Goal: Information Seeking & Learning: Learn about a topic

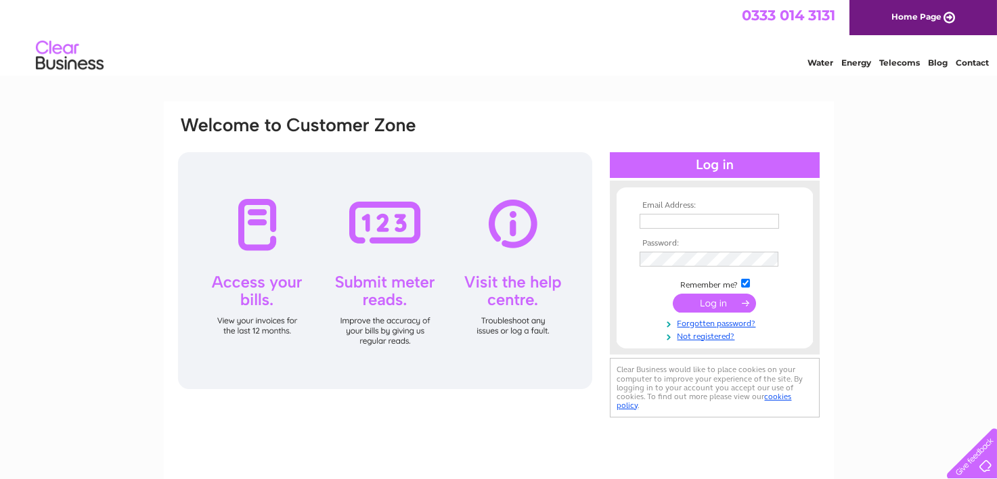
type input "contact@mcpcarpets.co.uk"
click at [699, 303] on input "submit" at bounding box center [714, 303] width 83 height 19
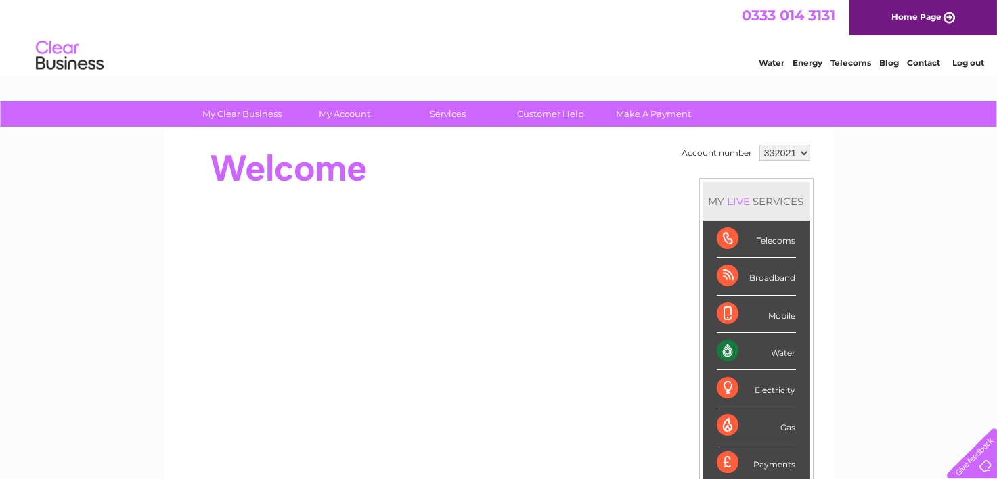
click at [726, 235] on div "Telecoms" at bounding box center [756, 239] width 79 height 37
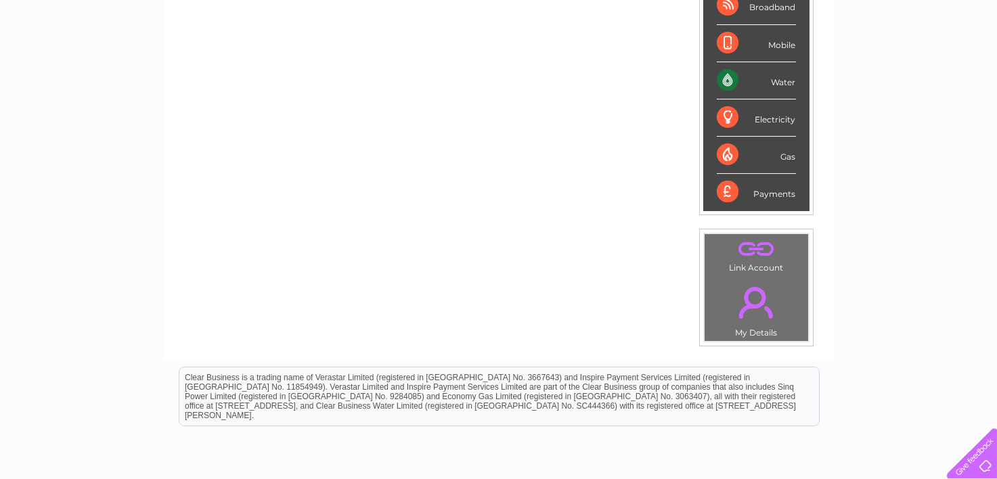
scroll to position [135, 0]
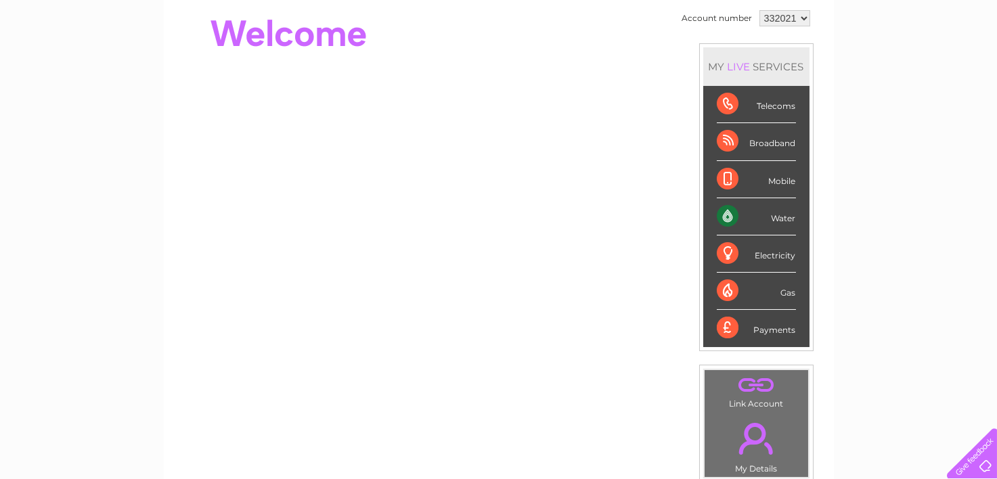
click at [728, 102] on div "Telecoms" at bounding box center [756, 104] width 79 height 37
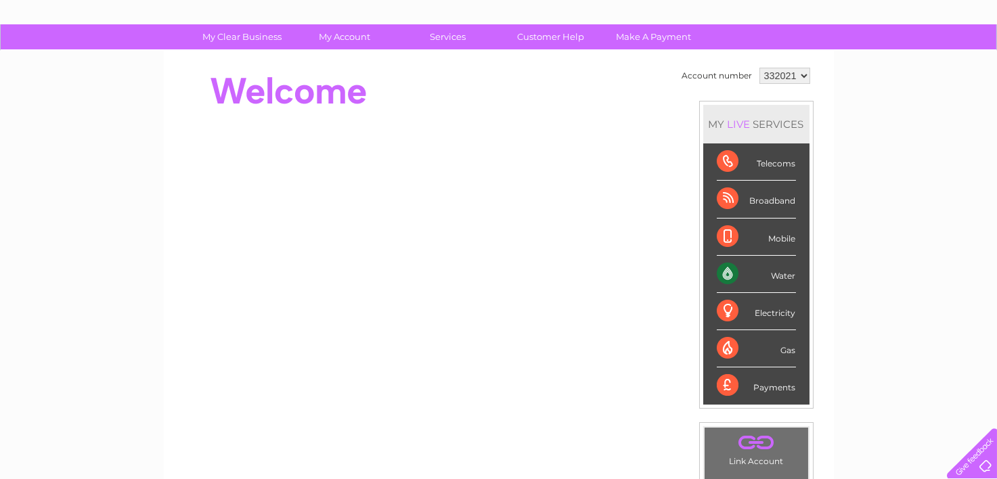
scroll to position [0, 0]
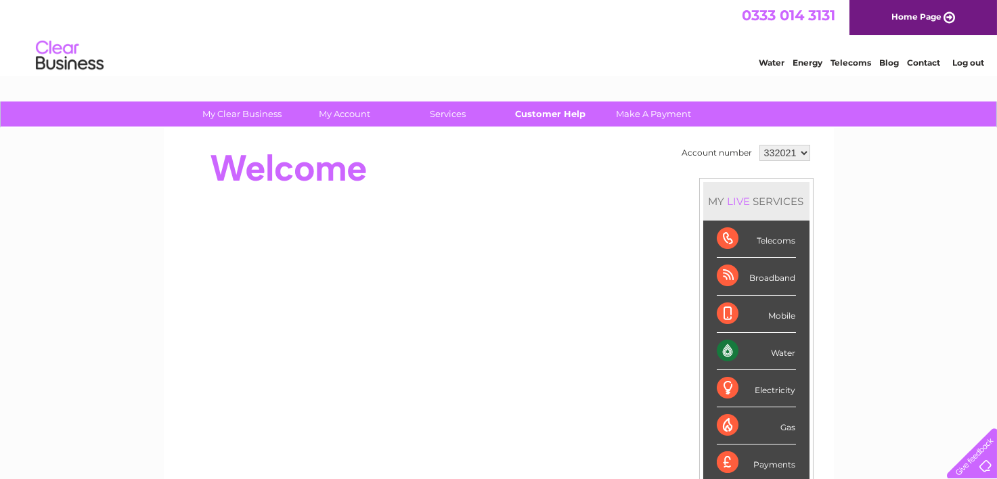
click at [536, 115] on link "Customer Help" at bounding box center [551, 114] width 112 height 25
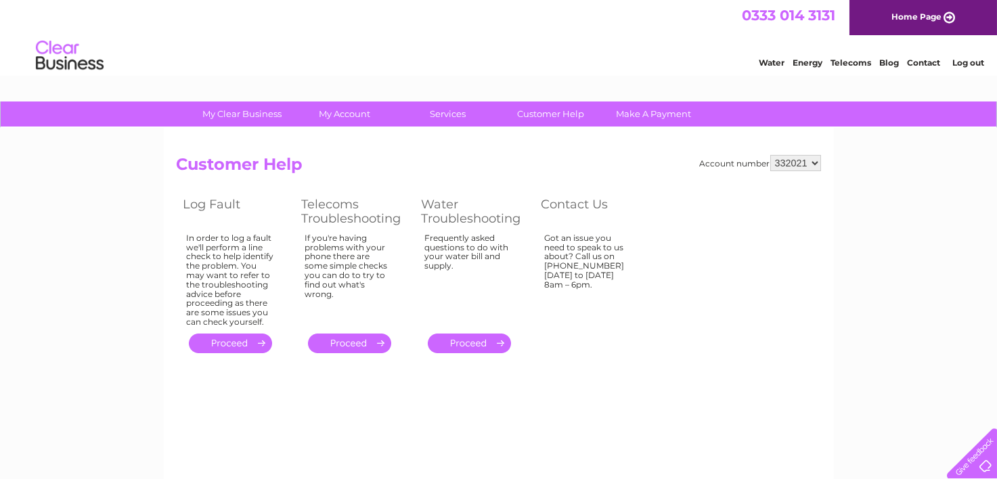
click at [861, 62] on link "Telecoms" at bounding box center [851, 63] width 41 height 10
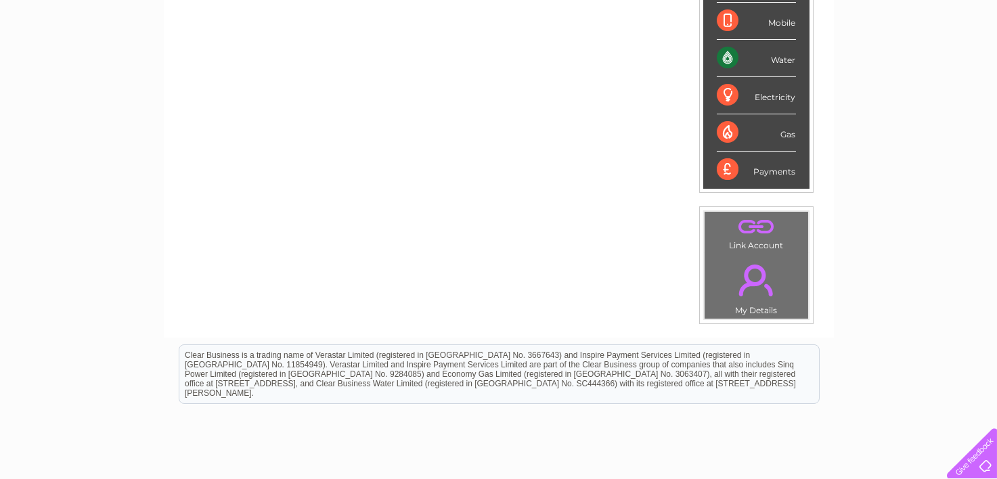
scroll to position [271, 0]
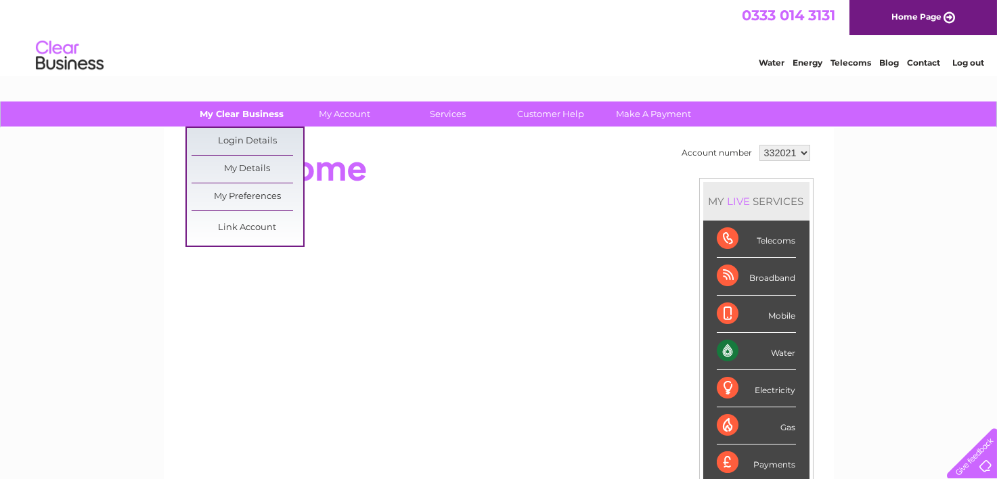
click at [263, 114] on link "My Clear Business" at bounding box center [242, 114] width 112 height 25
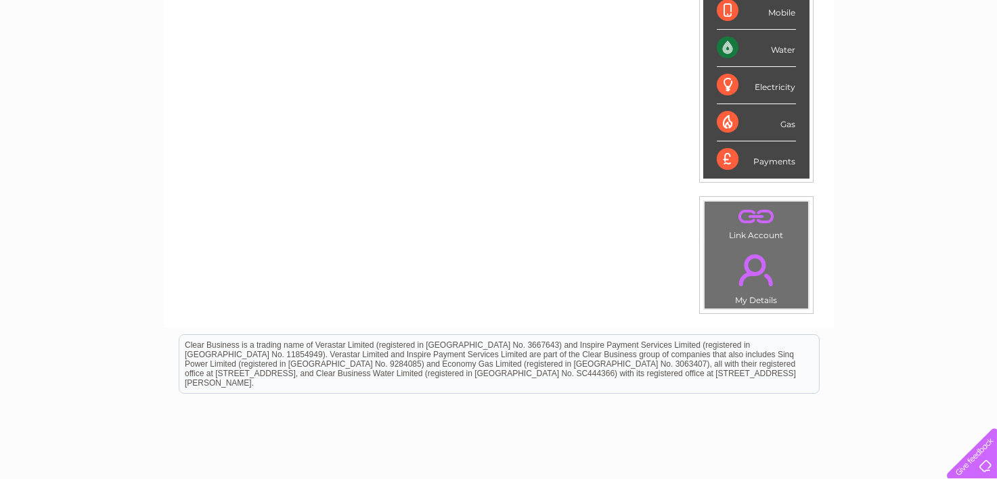
scroll to position [339, 0]
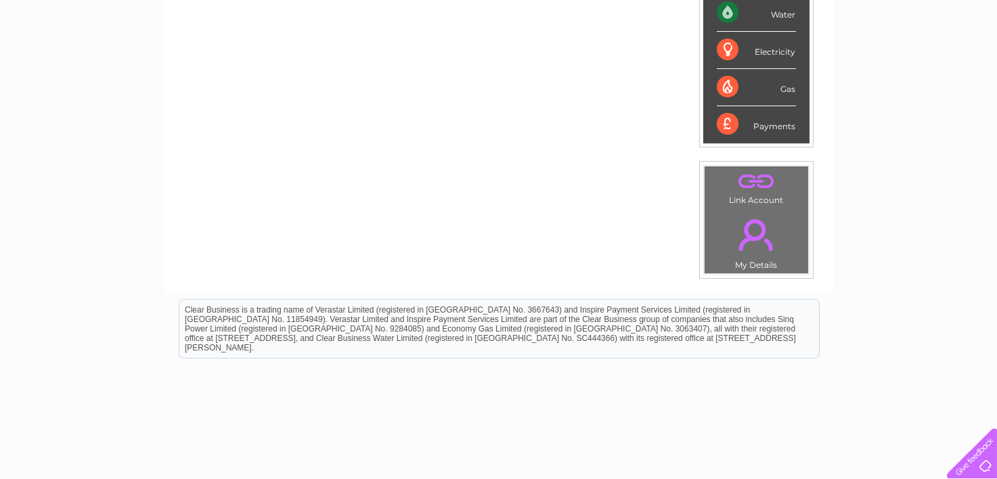
click at [762, 235] on link "." at bounding box center [756, 234] width 97 height 47
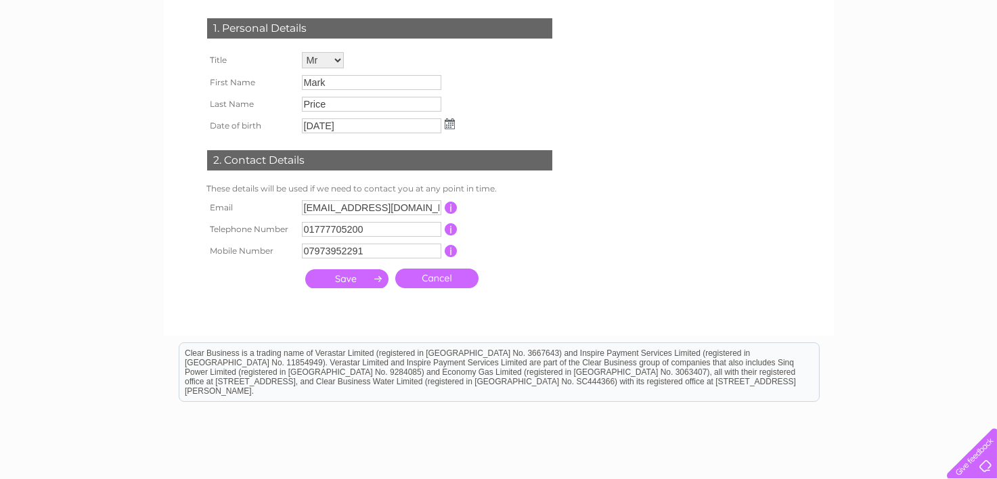
scroll to position [203, 0]
click at [345, 277] on input "submit" at bounding box center [346, 278] width 83 height 19
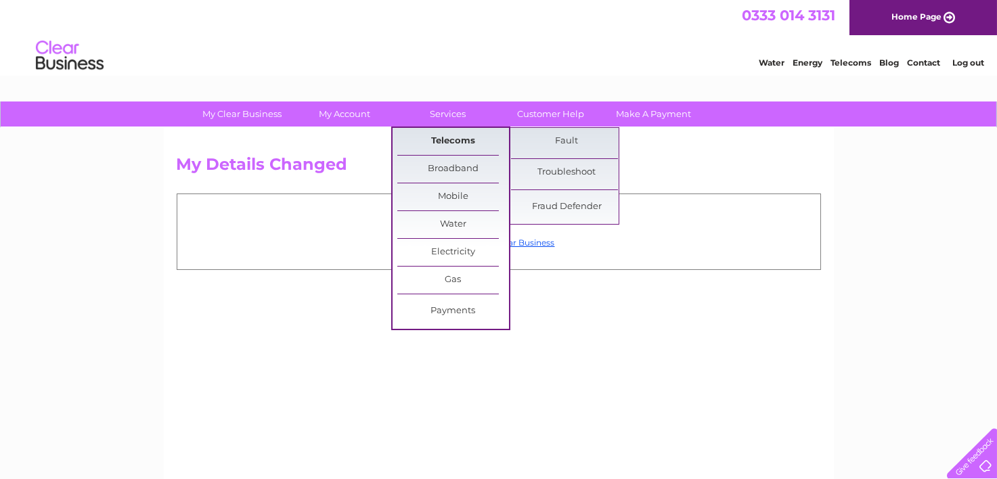
click at [459, 138] on link "Telecoms" at bounding box center [454, 141] width 112 height 27
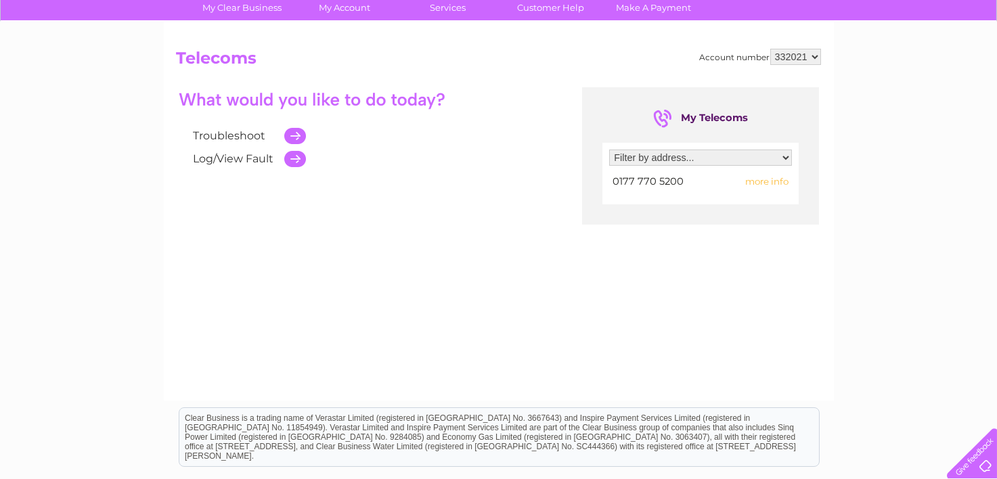
scroll to position [67, 0]
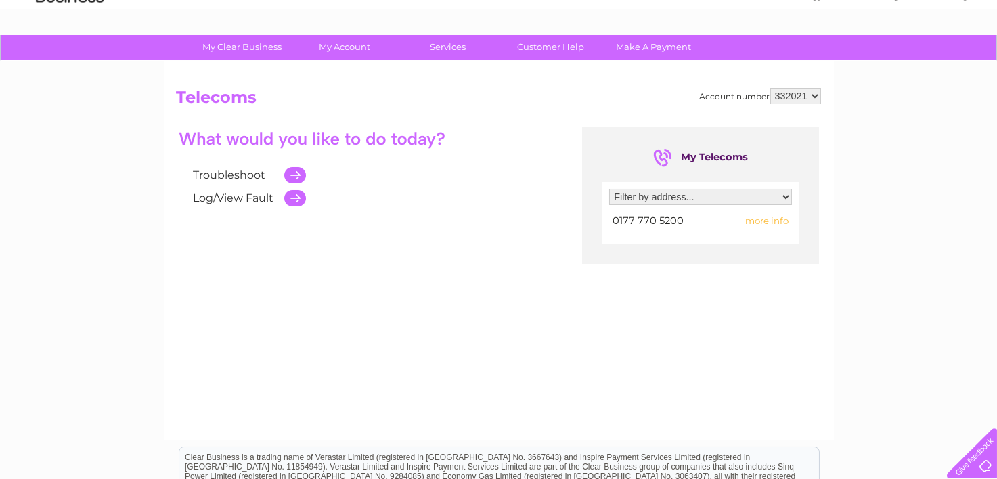
click at [767, 219] on span "more info" at bounding box center [767, 220] width 43 height 11
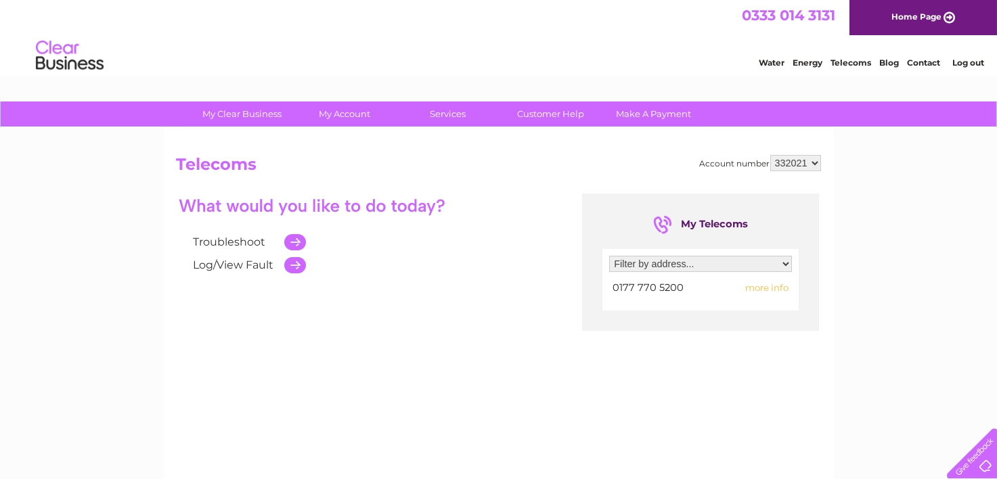
scroll to position [0, 0]
click at [901, 13] on link "Home Page" at bounding box center [924, 17] width 148 height 35
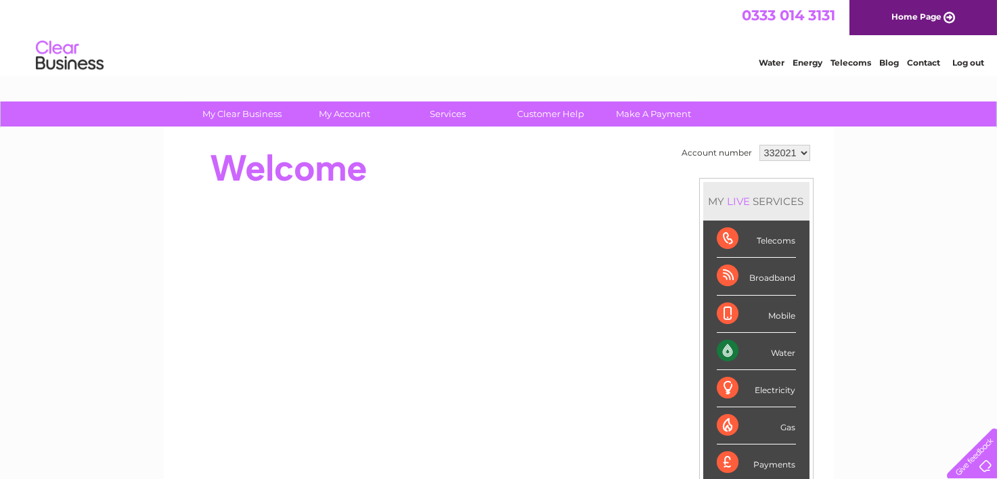
click at [775, 244] on div "Telecoms" at bounding box center [756, 239] width 79 height 37
click at [728, 239] on div "Telecoms" at bounding box center [756, 239] width 79 height 37
click at [921, 62] on link "Contact" at bounding box center [923, 63] width 33 height 10
click at [851, 58] on link "Telecoms" at bounding box center [851, 63] width 41 height 10
click at [731, 236] on div "Telecoms" at bounding box center [756, 239] width 79 height 37
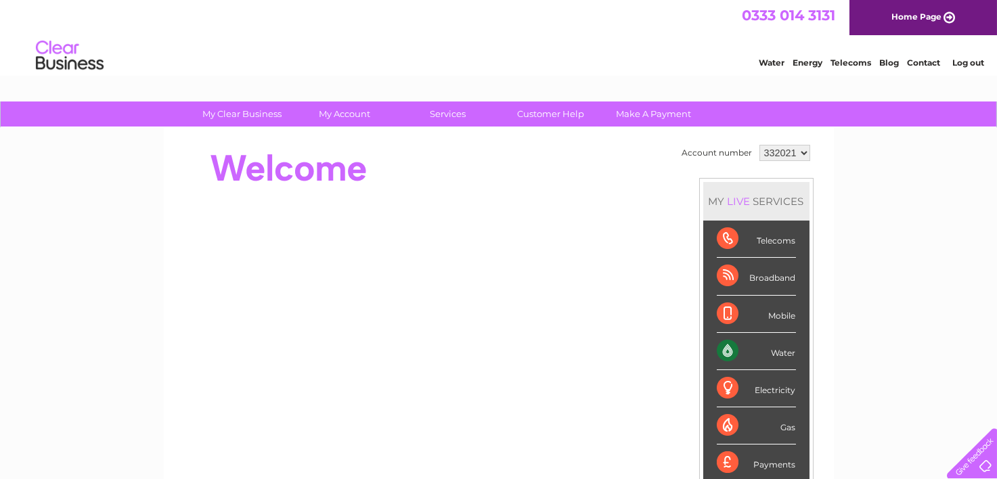
click at [731, 236] on div "Telecoms" at bounding box center [756, 239] width 79 height 37
click at [804, 154] on select "332021" at bounding box center [785, 153] width 51 height 16
click at [863, 167] on div "My Clear Business Login Details My Details My Preferences Link Account My Accou…" at bounding box center [498, 482] width 997 height 761
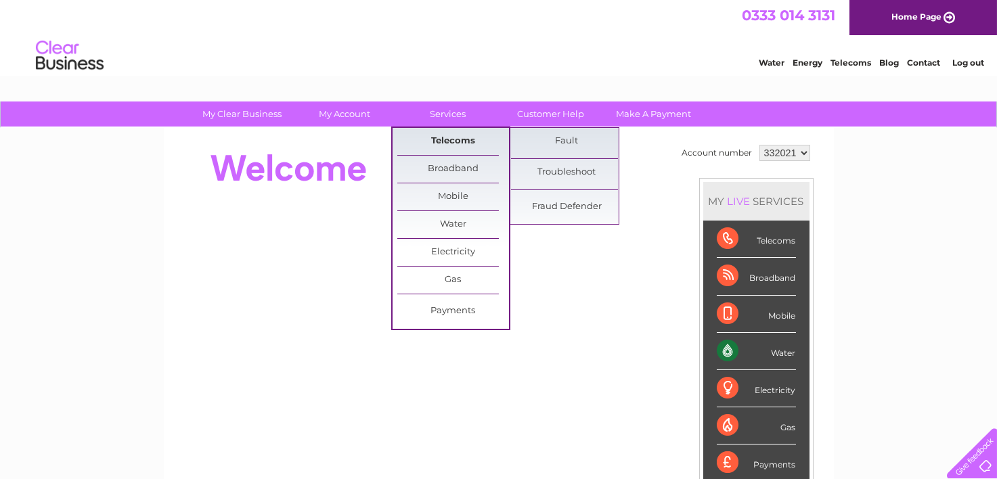
click at [458, 142] on link "Telecoms" at bounding box center [454, 141] width 112 height 27
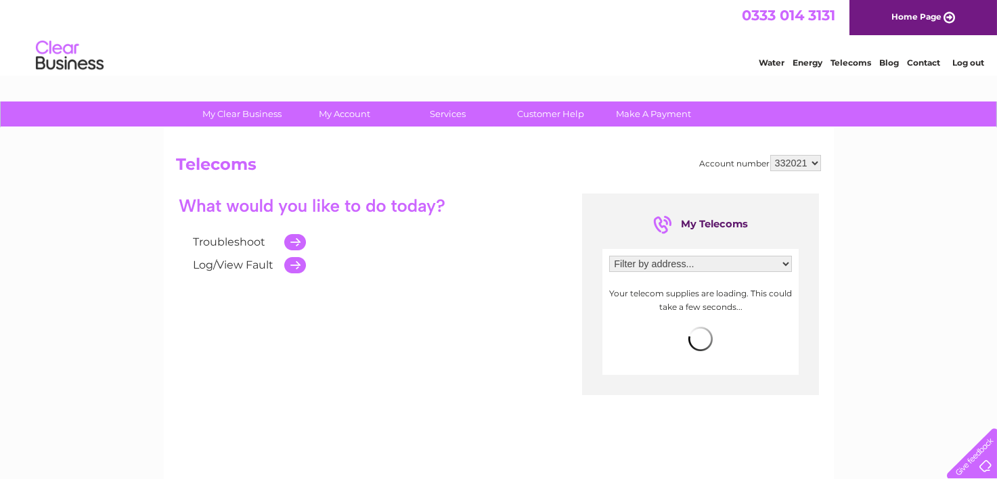
click at [785, 263] on select "Filter by address... [STREET_ADDRESS][PERSON_NAME]" at bounding box center [700, 264] width 183 height 16
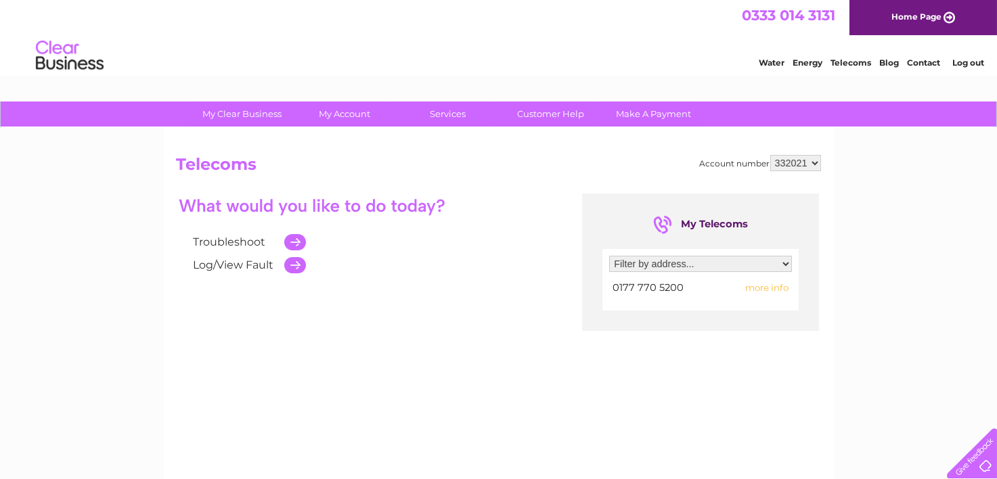
click at [860, 233] on div "My Clear Business Login Details My Details My Preferences Link Account My Accou…" at bounding box center [498, 420] width 997 height 637
click at [767, 286] on span "more info" at bounding box center [767, 287] width 43 height 11
click at [768, 286] on span "more info" at bounding box center [767, 287] width 43 height 11
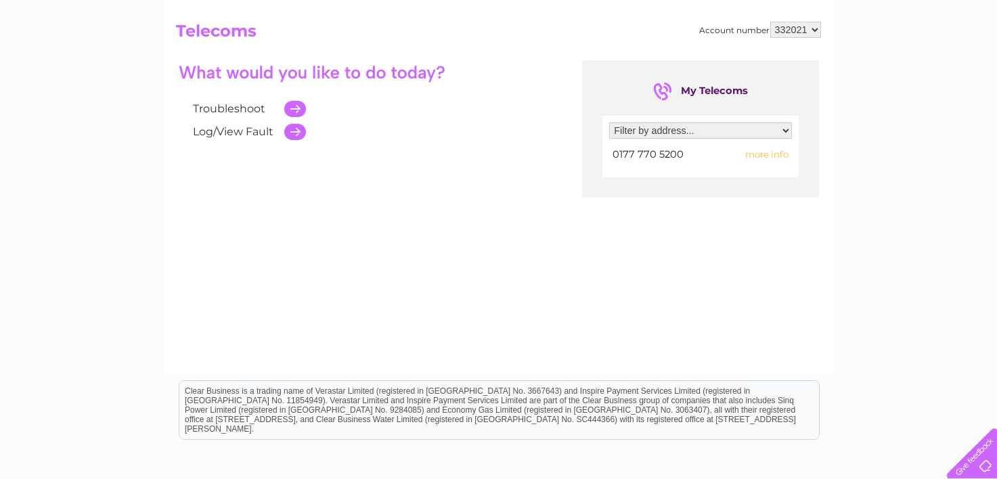
scroll to position [135, 0]
click at [300, 106] on td at bounding box center [292, 107] width 28 height 23
click at [293, 106] on td at bounding box center [292, 107] width 28 height 23
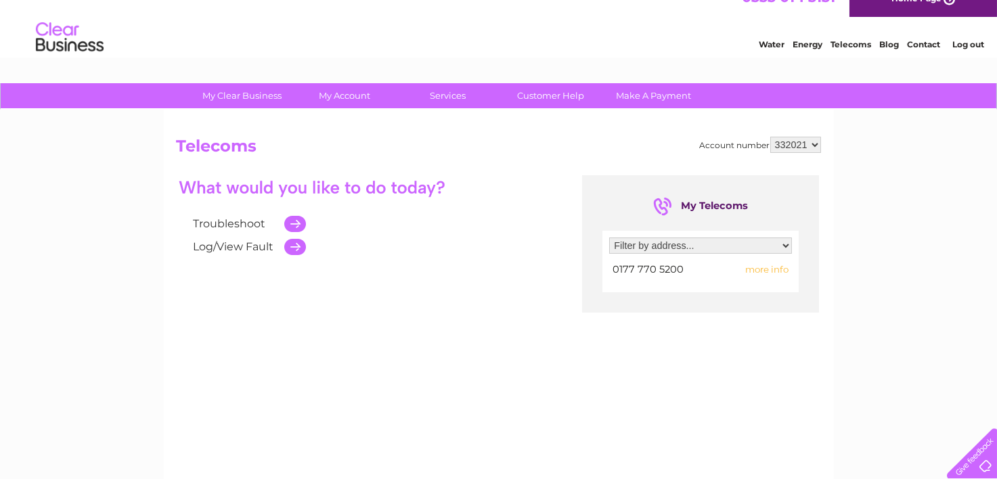
scroll to position [0, 0]
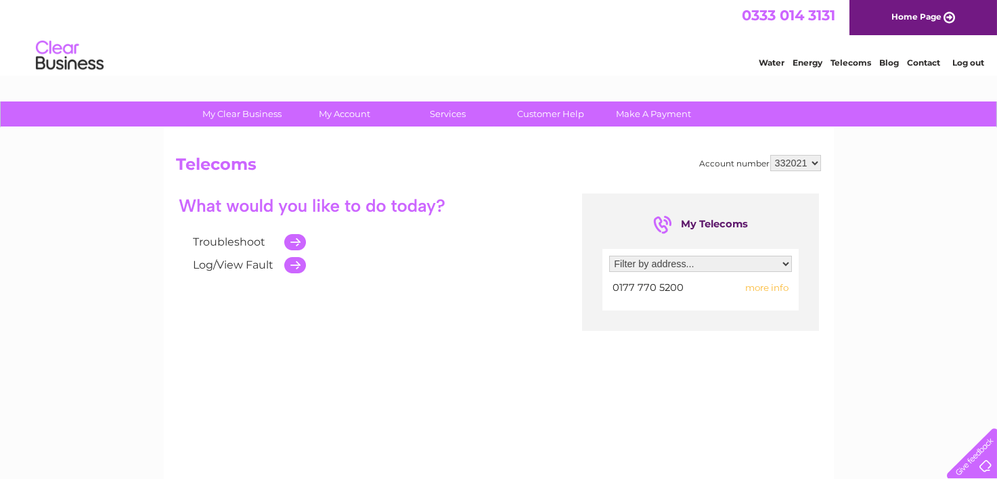
click at [853, 64] on link "Telecoms" at bounding box center [851, 63] width 41 height 10
